Goal: Information Seeking & Learning: Learn about a topic

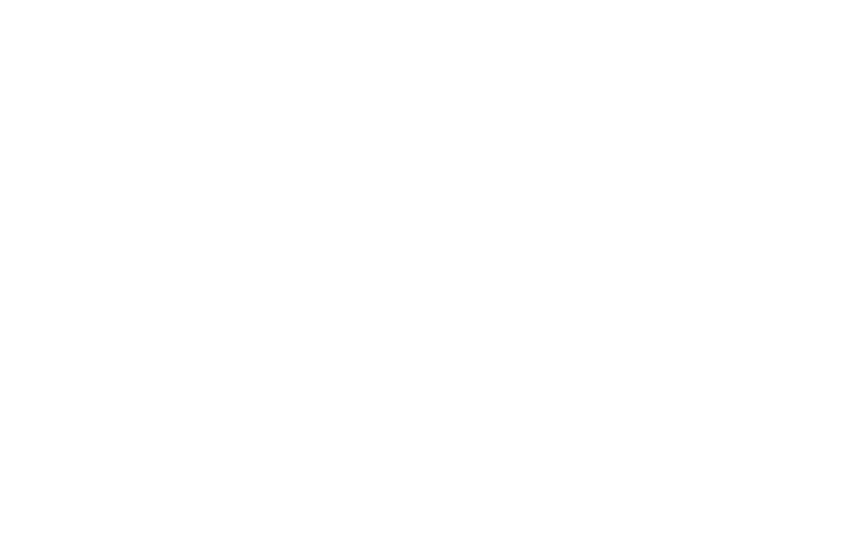
scroll to position [3337, 0]
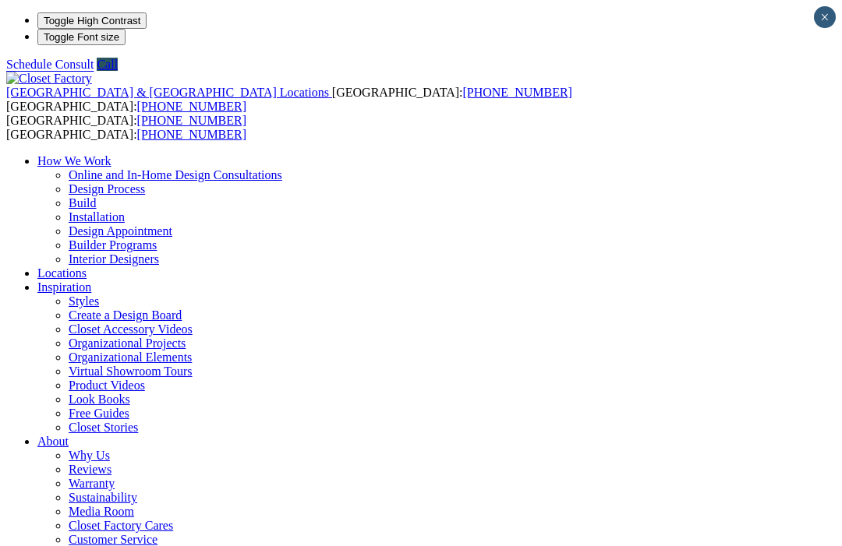
click at [91, 281] on link "Inspiration" at bounding box center [64, 287] width 54 height 13
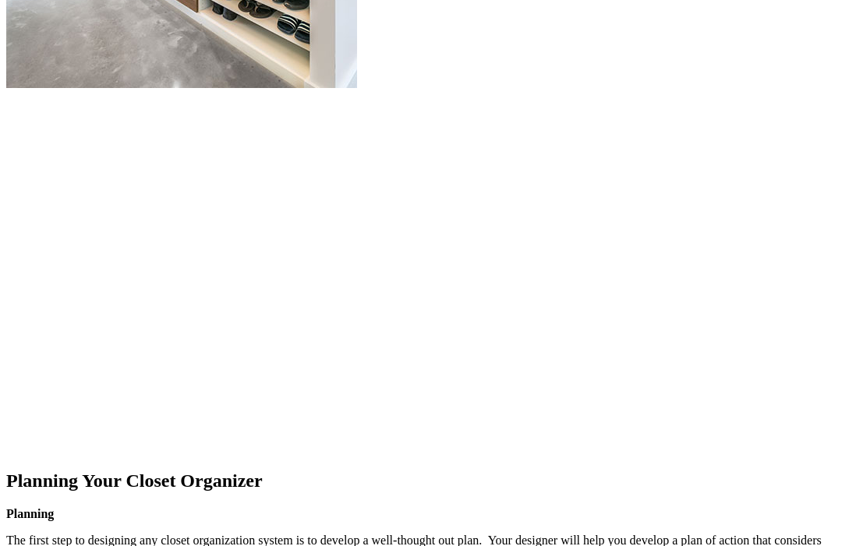
scroll to position [2009, 0]
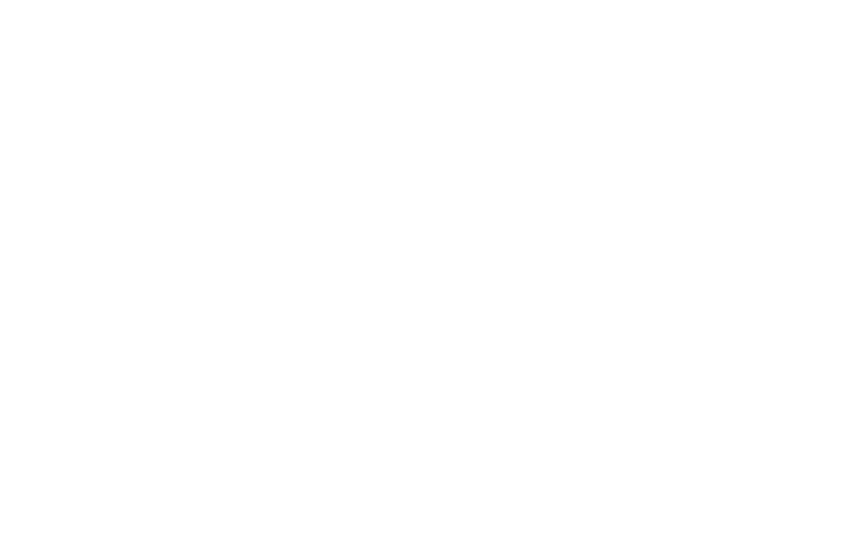
scroll to position [4057, 0]
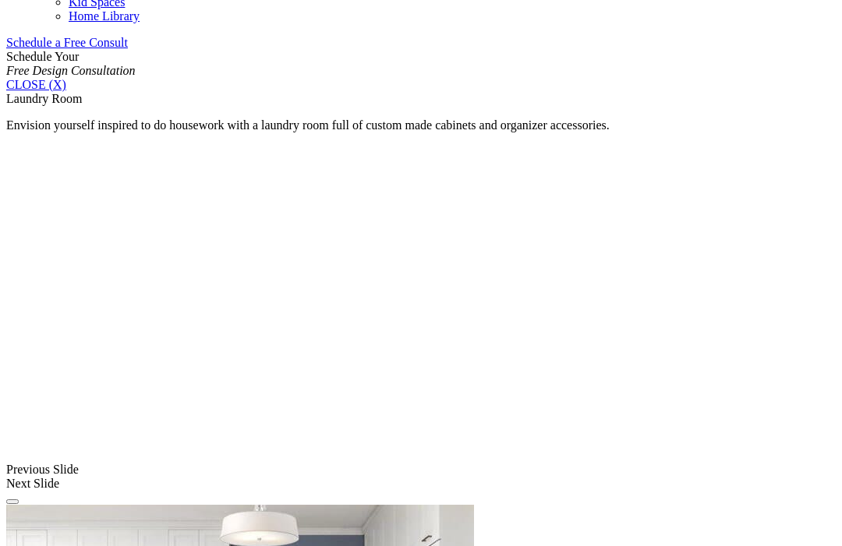
scroll to position [1087, 0]
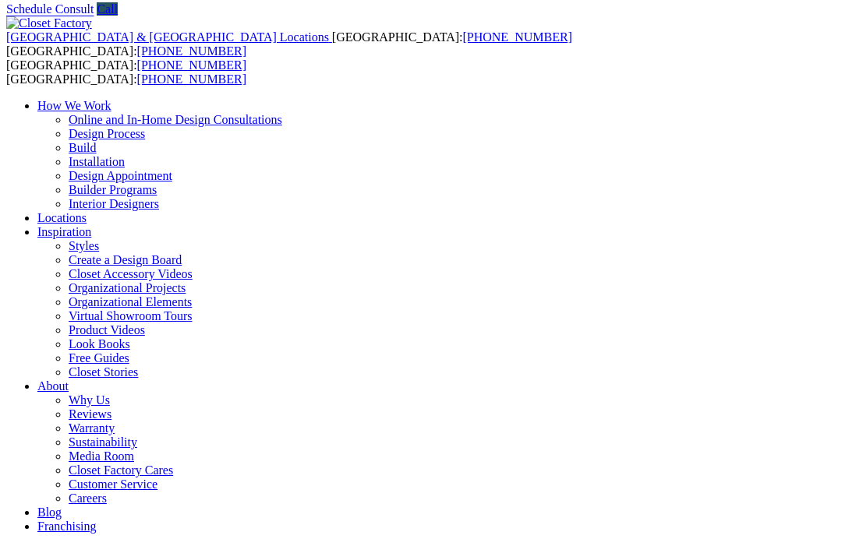
scroll to position [58, 0]
